Goal: Task Accomplishment & Management: Manage account settings

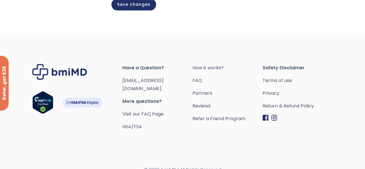
scroll to position [221, 0]
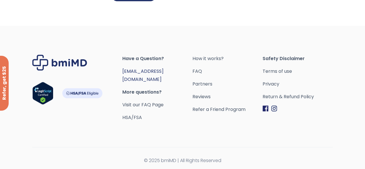
click at [164, 76] on link "[EMAIL_ADDRESS][DOMAIN_NAME]" at bounding box center [142, 75] width 41 height 15
click at [122, 84] on div "Footer" at bounding box center [77, 88] width 90 height 67
click at [164, 77] on link "[EMAIL_ADDRESS][DOMAIN_NAME]" at bounding box center [142, 75] width 41 height 15
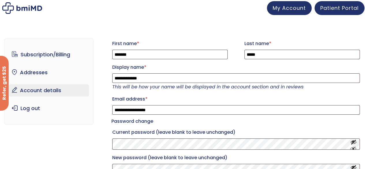
scroll to position [0, 0]
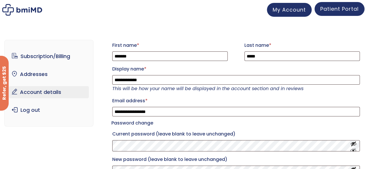
click at [342, 11] on span "Patient Portal" at bounding box center [339, 8] width 38 height 7
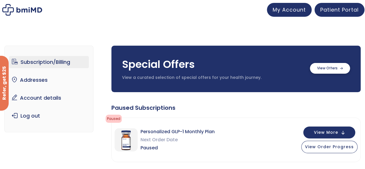
click at [330, 66] on label at bounding box center [330, 68] width 40 height 11
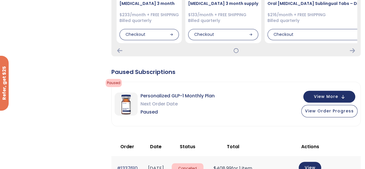
scroll to position [158, 0]
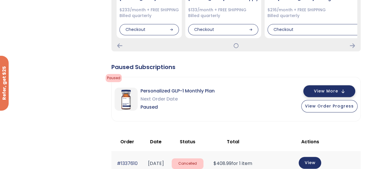
click at [338, 92] on span "View More" at bounding box center [326, 91] width 24 height 4
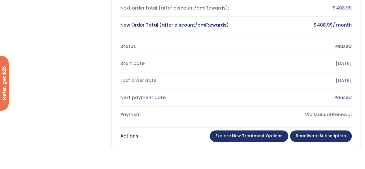
scroll to position [369, 0]
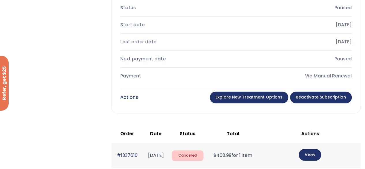
click at [253, 97] on link "Explore New Treatment Options" at bounding box center [249, 97] width 78 height 12
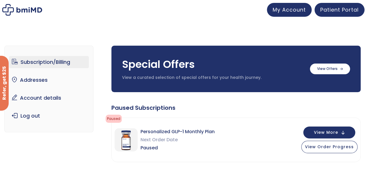
click at [40, 59] on link "Subscription/Billing" at bounding box center [49, 62] width 80 height 12
click at [39, 61] on link "Subscription/Billing" at bounding box center [49, 62] width 80 height 12
